Goal: Task Accomplishment & Management: Manage account settings

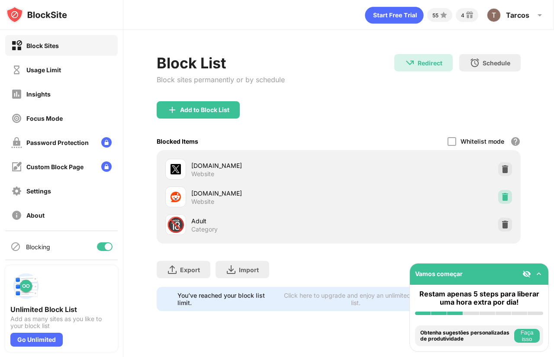
click at [503, 197] on img at bounding box center [505, 197] width 9 height 9
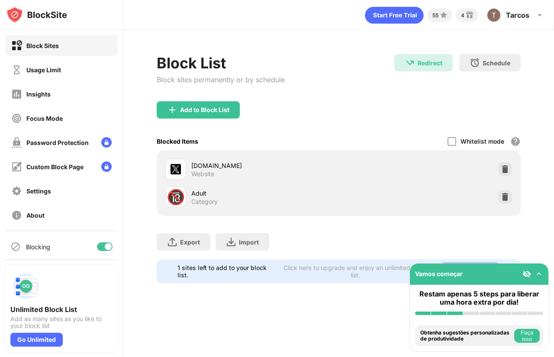
click at [505, 201] on img at bounding box center [505, 197] width 9 height 9
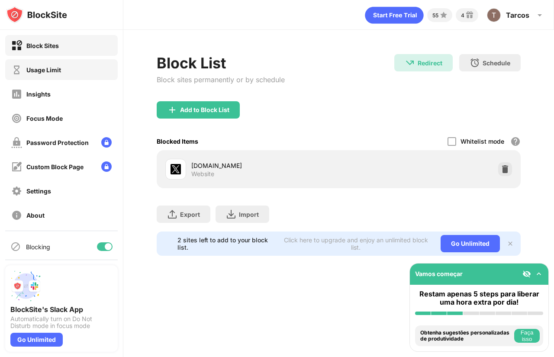
click at [55, 77] on div "Usage Limit" at bounding box center [61, 69] width 113 height 21
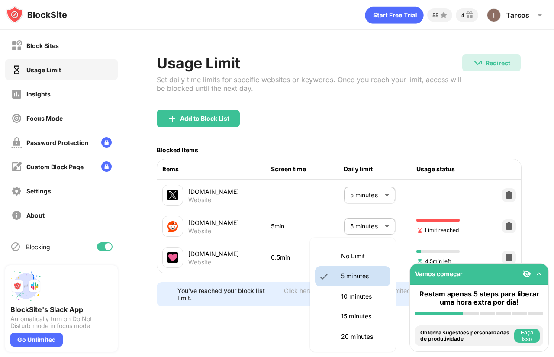
click at [367, 256] on body "Block Sites Usage Limit Insights Focus Mode Password Protection Custom Block Pa…" at bounding box center [277, 178] width 554 height 357
click at [356, 259] on p "No Limit" at bounding box center [363, 257] width 44 height 10
type input "********"
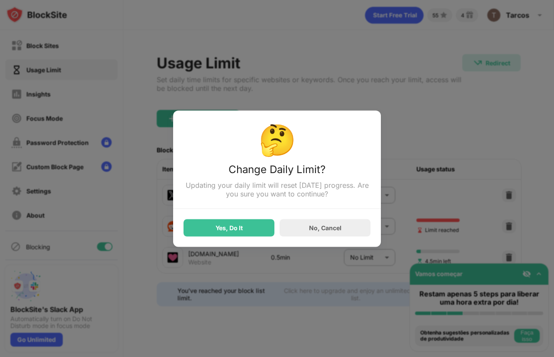
click at [366, 223] on div "No Limit 5 minutes 10 minutes 15 minutes 20 minutes 25 minutes 30 minutes 35 mi…" at bounding box center [277, 178] width 554 height 357
click at [244, 232] on div "Yes, Do It" at bounding box center [229, 227] width 91 height 17
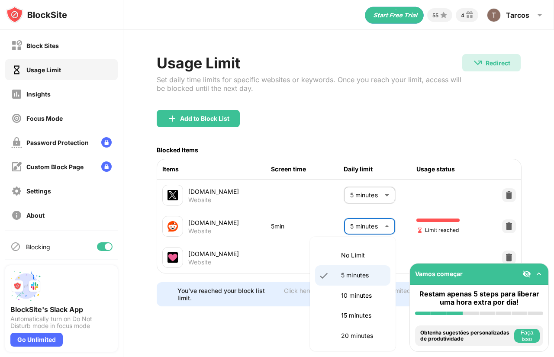
click at [365, 230] on body "Block Sites Usage Limit Insights Focus Mode Password Protection Custom Block Pa…" at bounding box center [277, 178] width 554 height 357
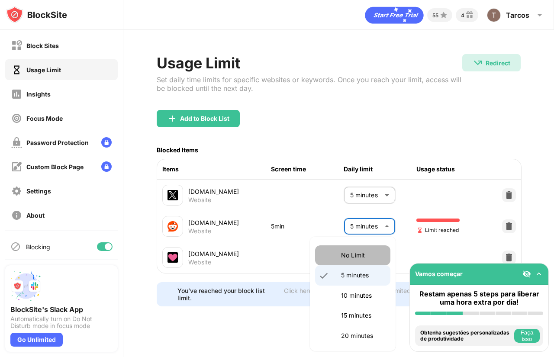
click at [364, 258] on p "No Limit" at bounding box center [363, 256] width 44 height 10
type input "********"
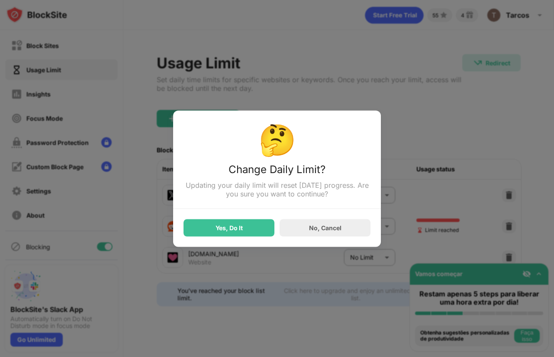
click at [241, 220] on div "Yes, Do It No, Cancel" at bounding box center [277, 223] width 187 height 28
click at [244, 231] on div "Yes, Do It" at bounding box center [229, 227] width 91 height 17
